Goal: Check status: Check status

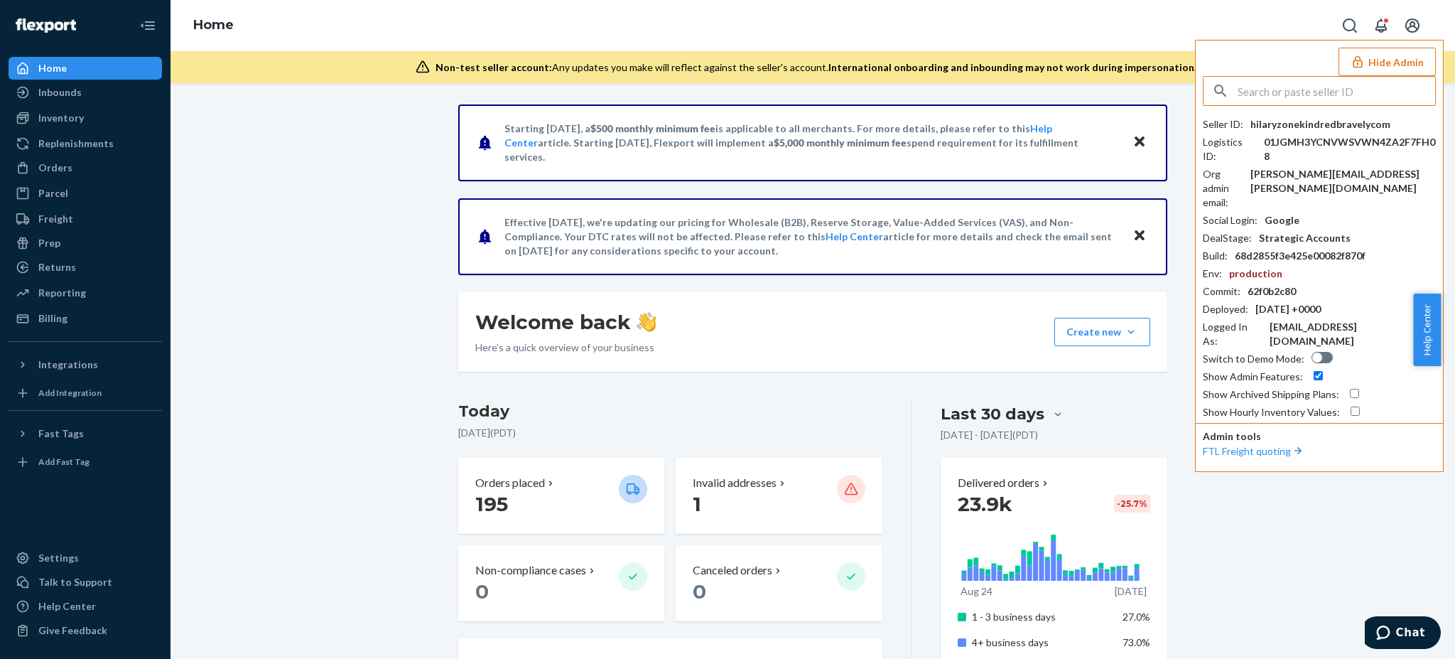
click at [1284, 91] on input "text" at bounding box center [1337, 91] width 198 height 28
paste input "259370"
type input "2"
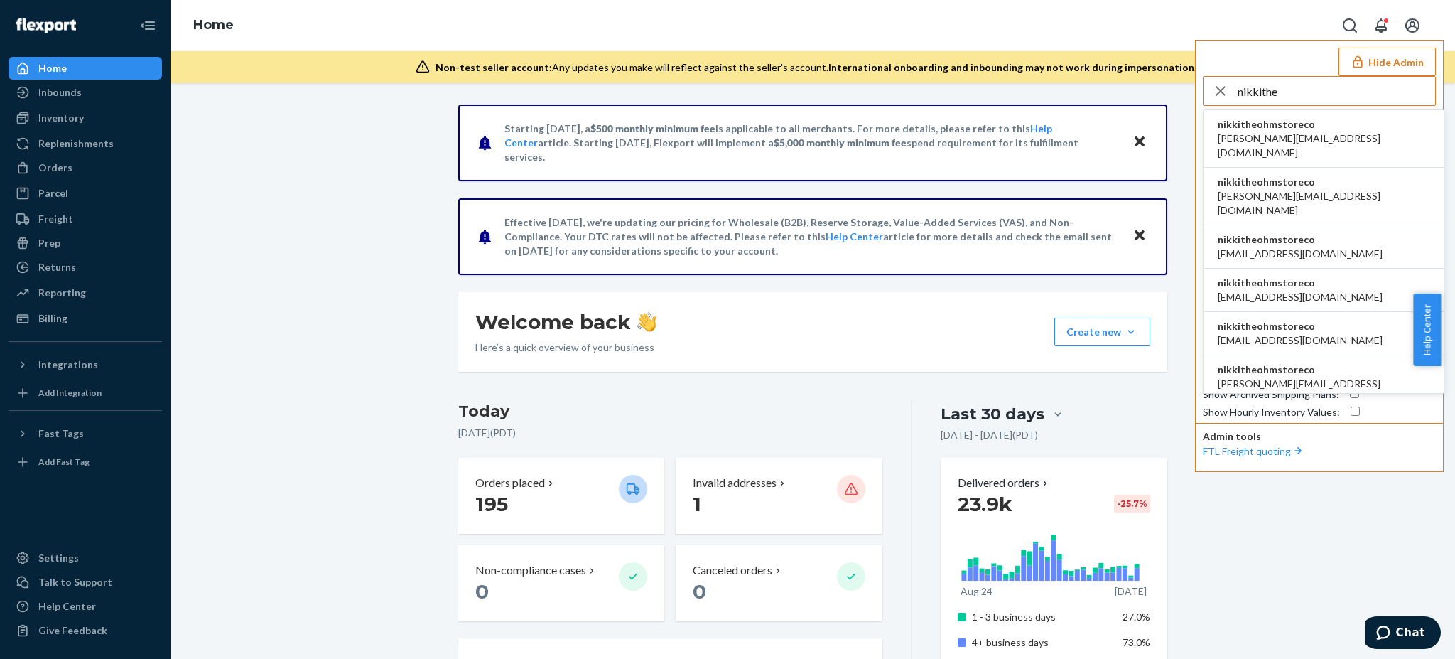
type input "nikkithe"
click at [1291, 131] on span "dan@wearewaypoint.com" at bounding box center [1324, 145] width 212 height 28
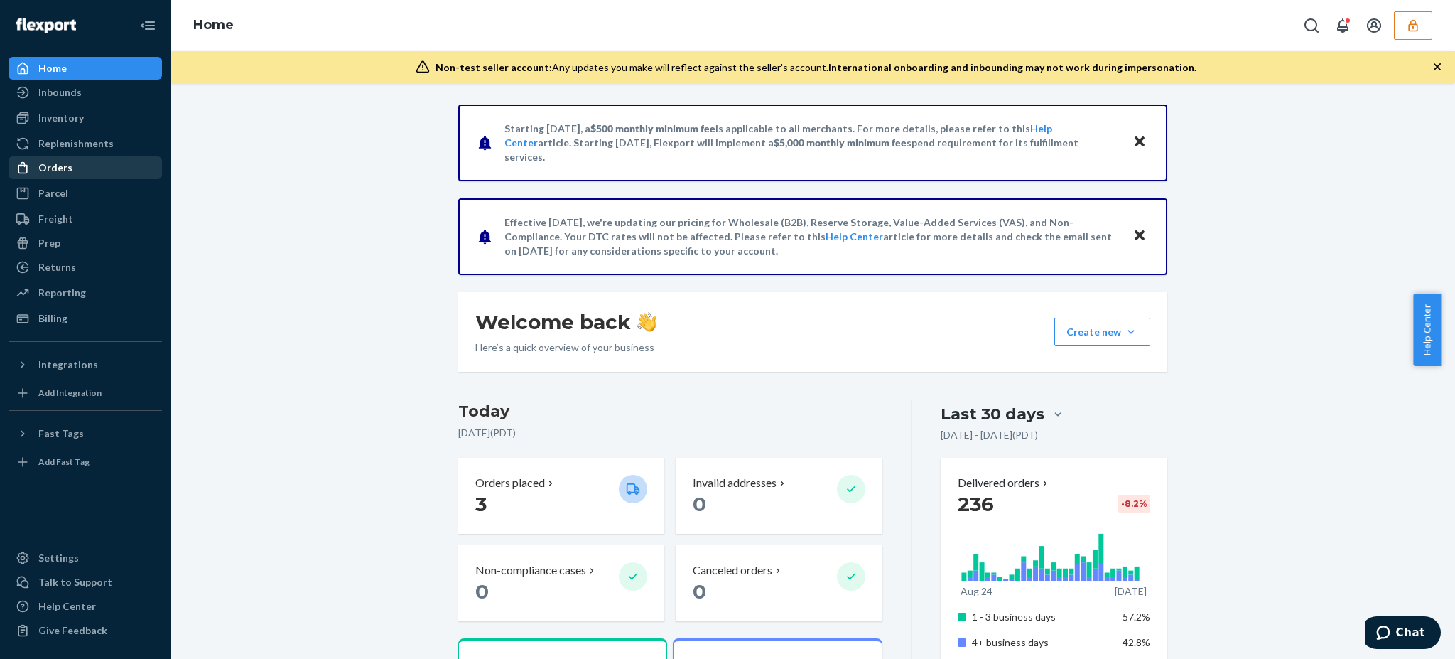
drag, startPoint x: 72, startPoint y: 173, endPoint x: 99, endPoint y: 175, distance: 27.7
click at [72, 173] on div "Orders" at bounding box center [85, 168] width 151 height 20
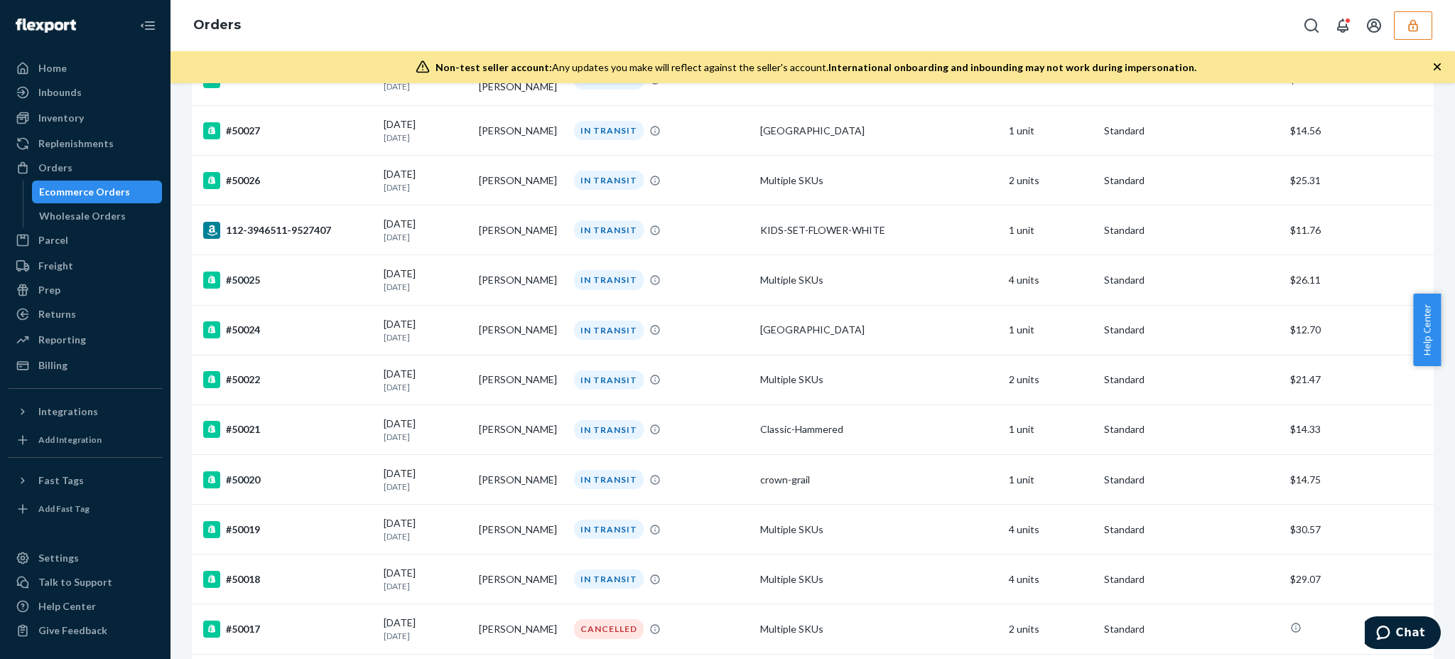
scroll to position [473, 0]
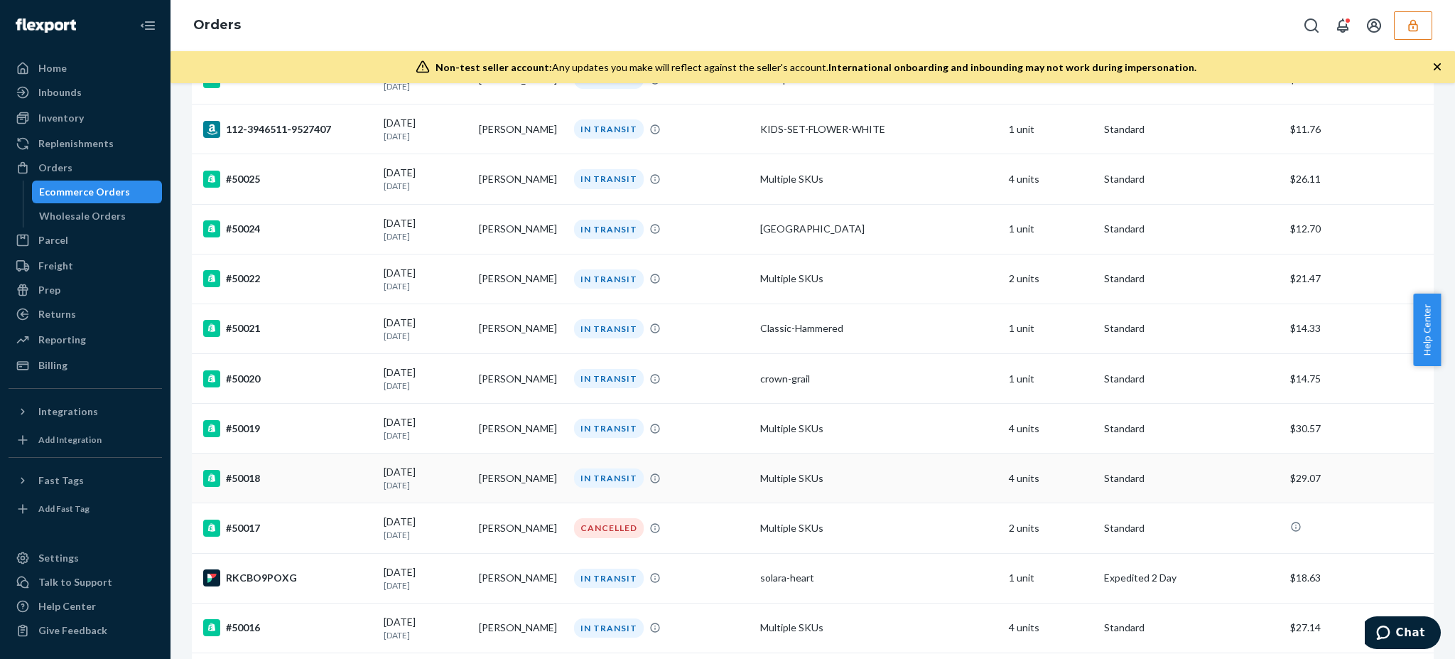
click at [304, 483] on td "#50018" at bounding box center [285, 478] width 186 height 50
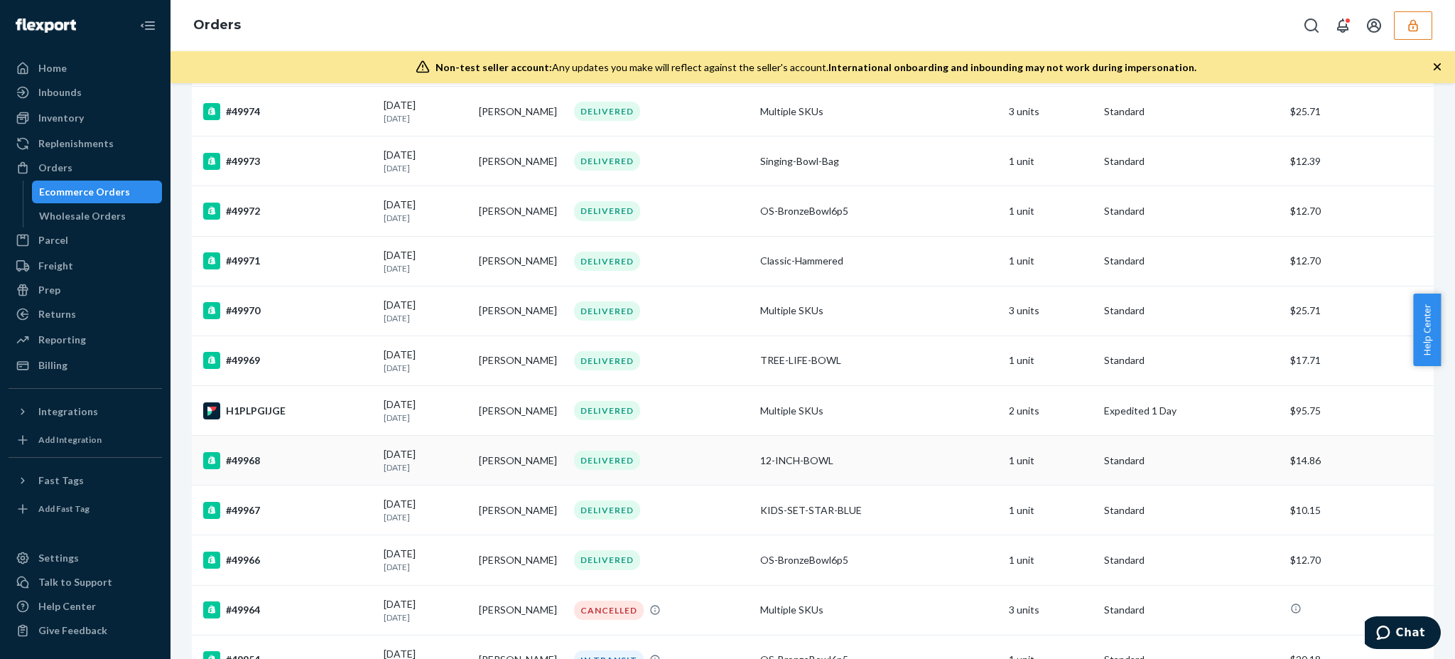
scroll to position [2274, 0]
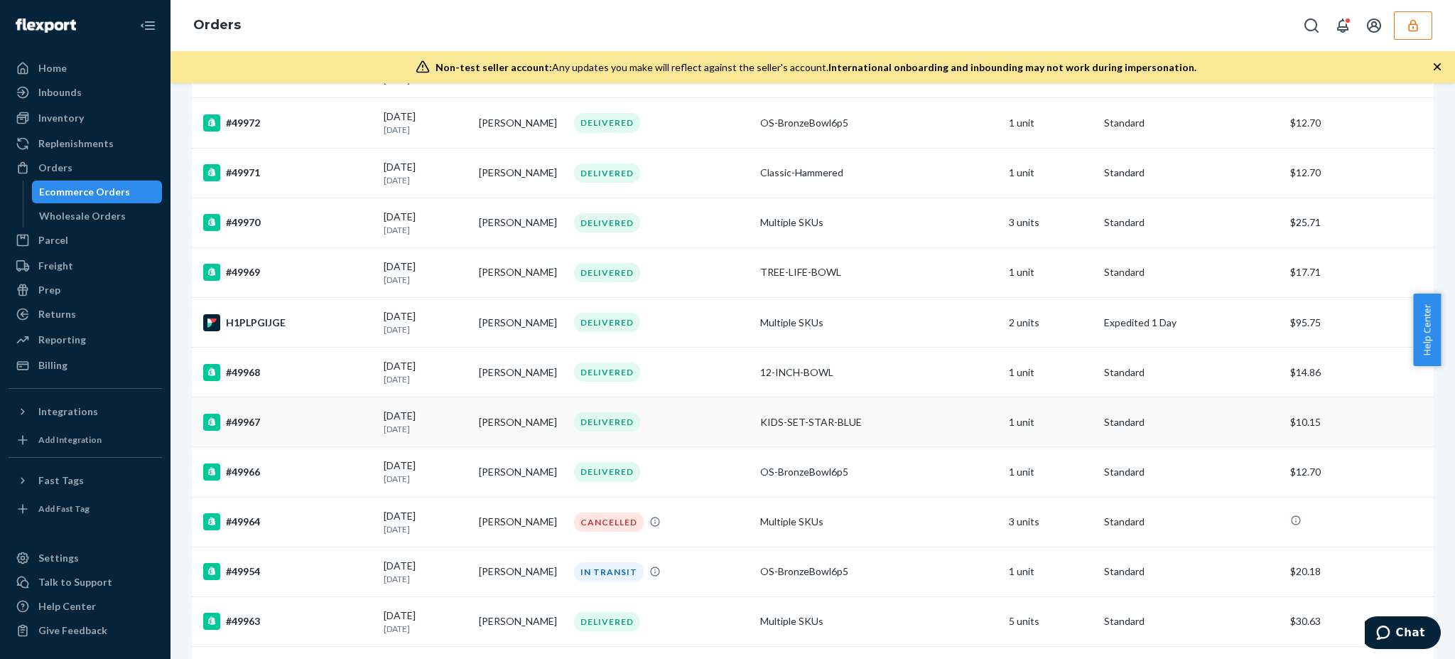
click at [279, 414] on div "#49967" at bounding box center [287, 422] width 169 height 17
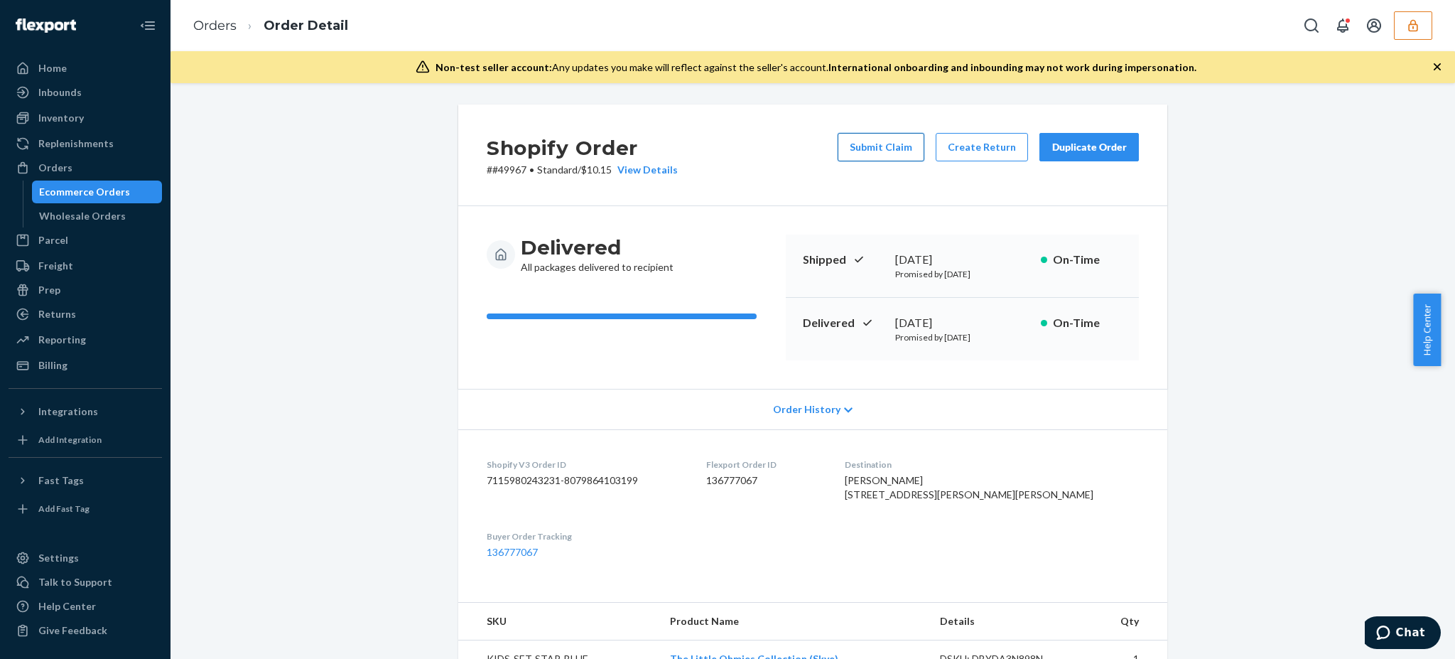
click at [887, 153] on button "Submit Claim" at bounding box center [881, 147] width 87 height 28
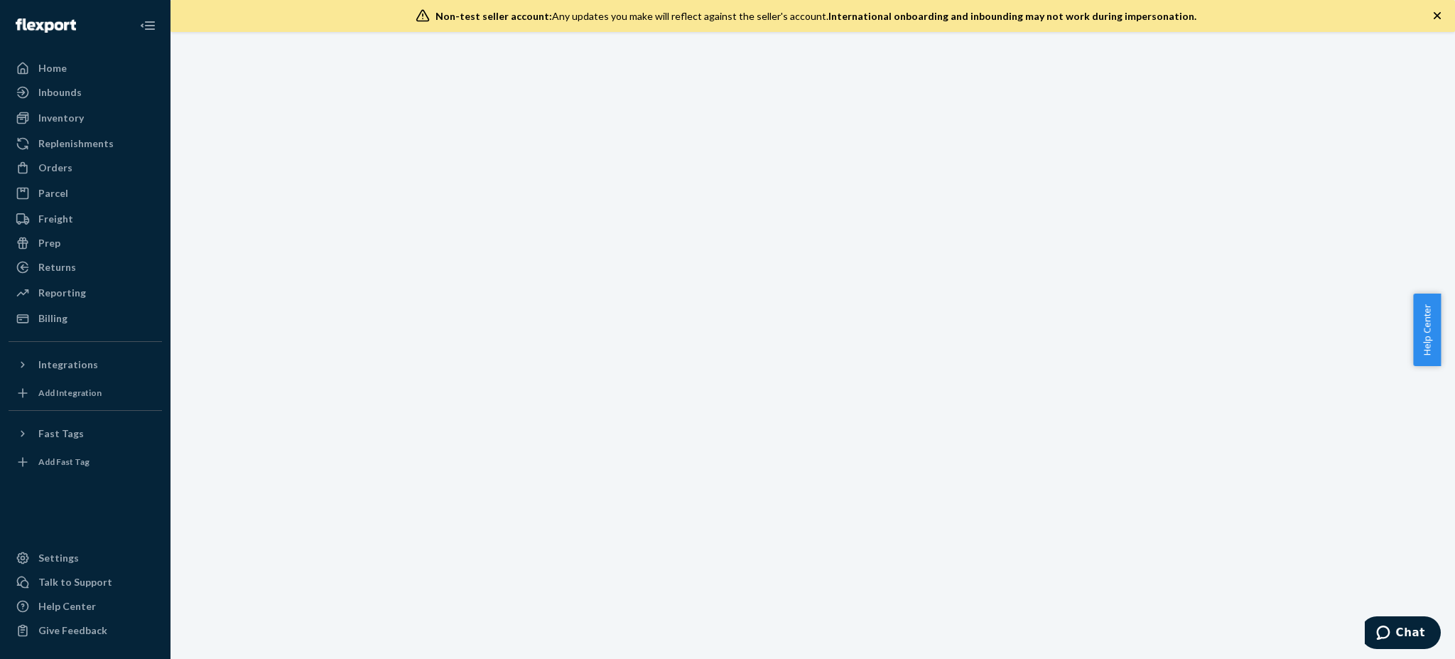
click at [583, 90] on div at bounding box center [813, 345] width 1285 height 627
